Goal: Find specific page/section: Find specific page/section

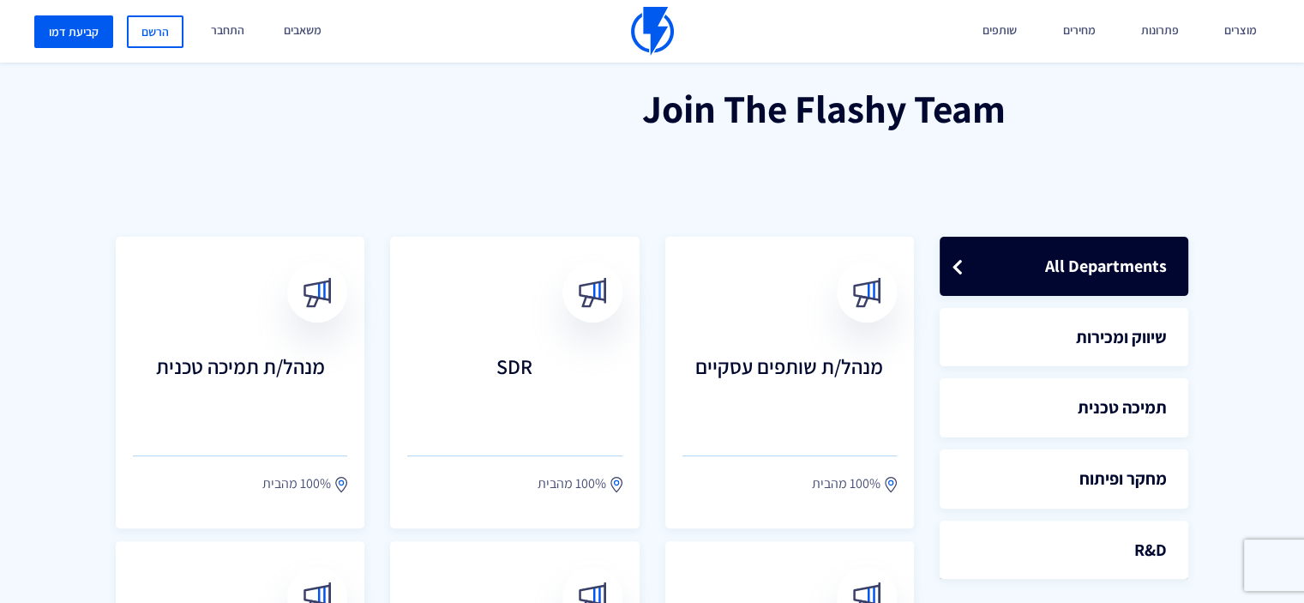
scroll to position [429, 0]
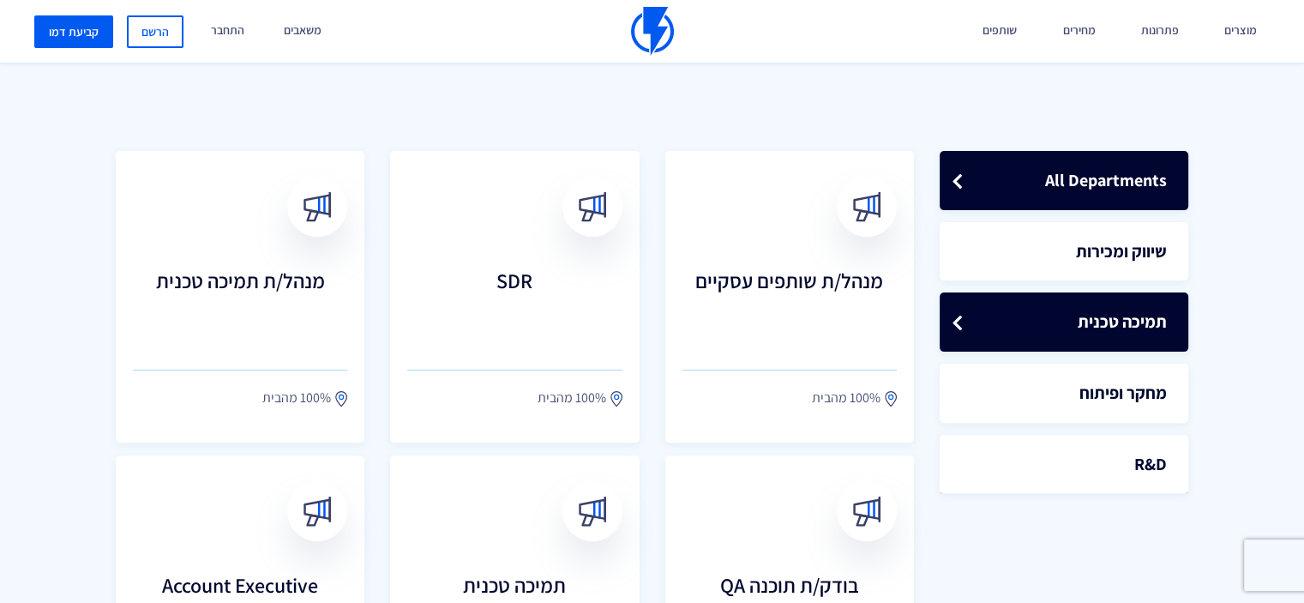
click at [1047, 325] on link "תמיכה טכנית" at bounding box center [1064, 321] width 249 height 59
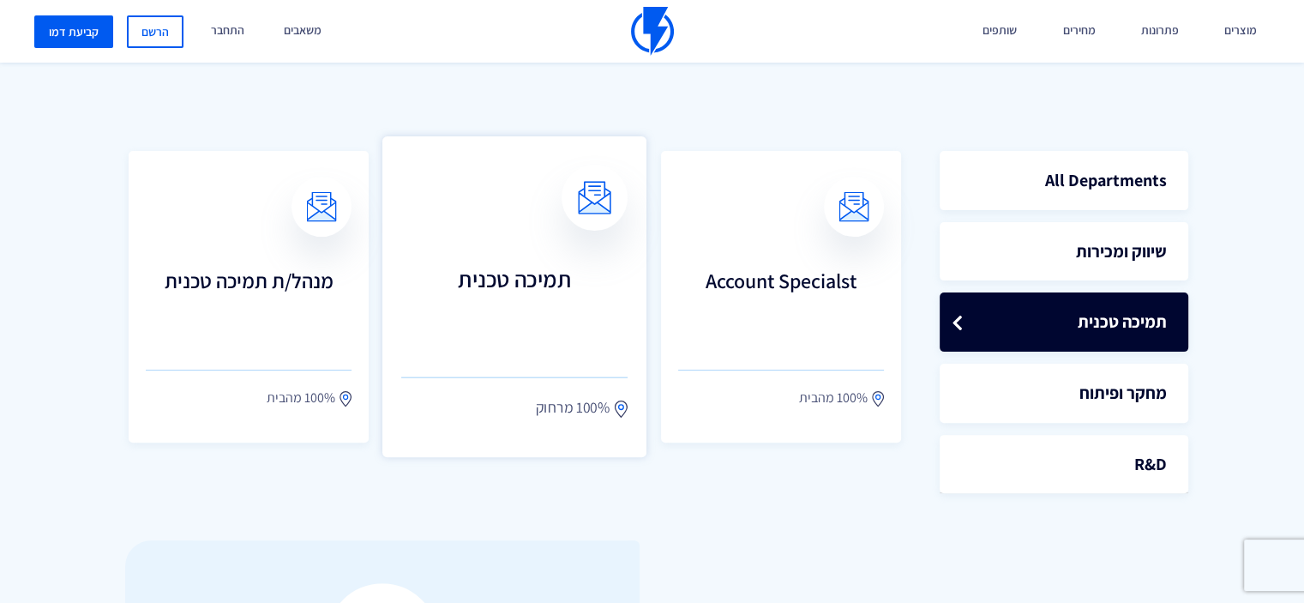
click at [492, 303] on h3 "תמיכה טכנית" at bounding box center [514, 304] width 226 height 75
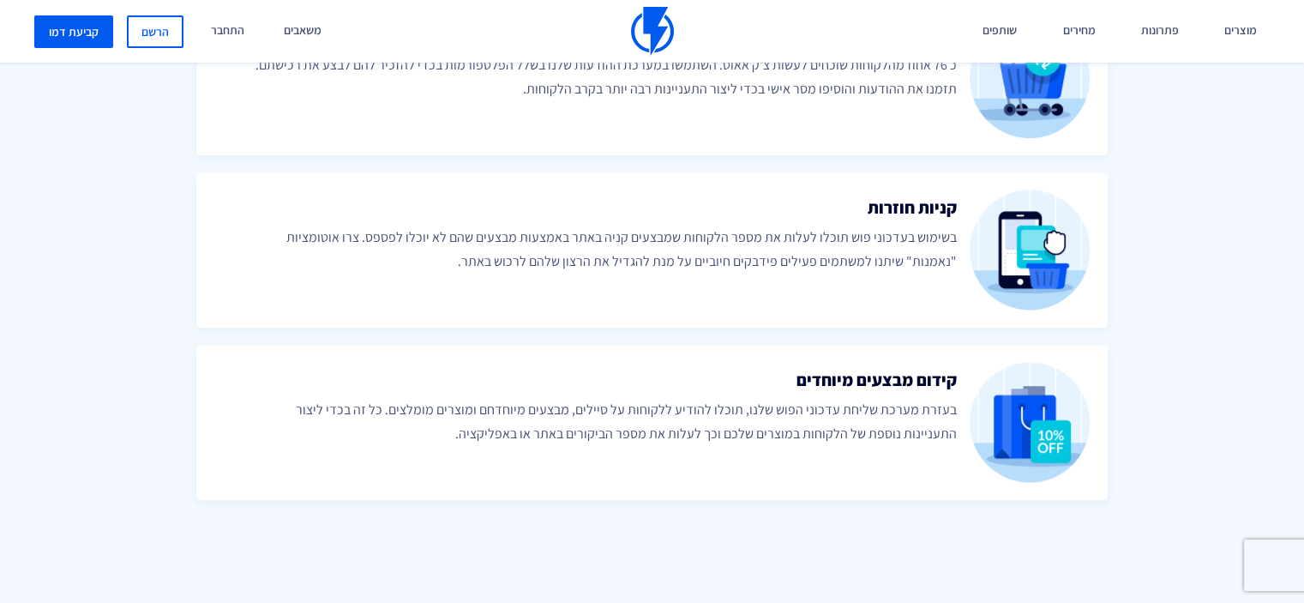
scroll to position [943, 0]
